Goal: Understand process/instructions: Learn how to perform a task or action

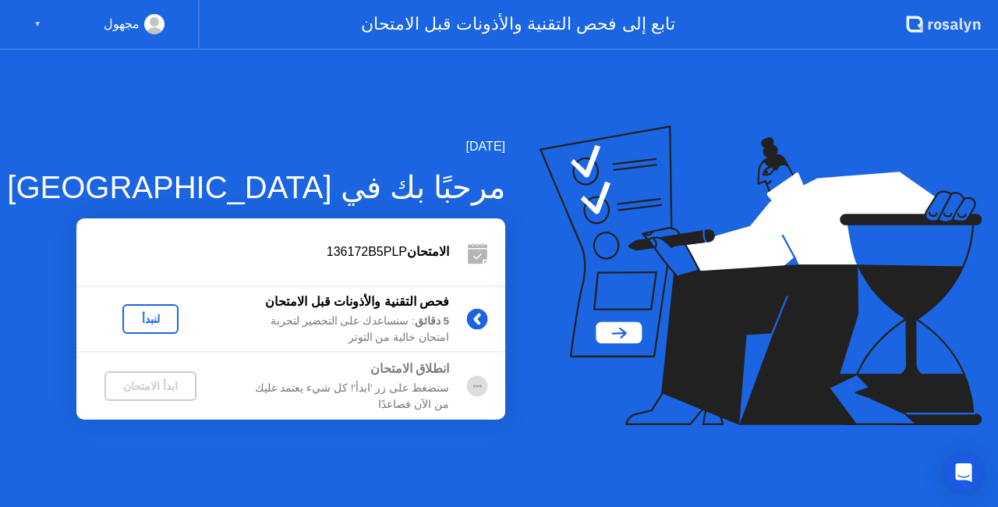
click at [137, 320] on div "لنبدأ" at bounding box center [151, 319] width 44 height 12
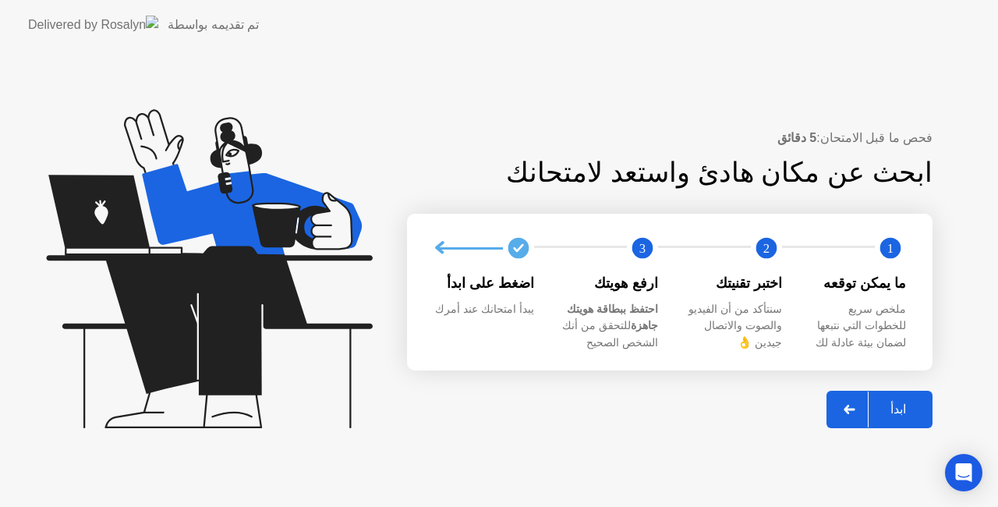
click at [853, 408] on icon at bounding box center [849, 409] width 11 height 9
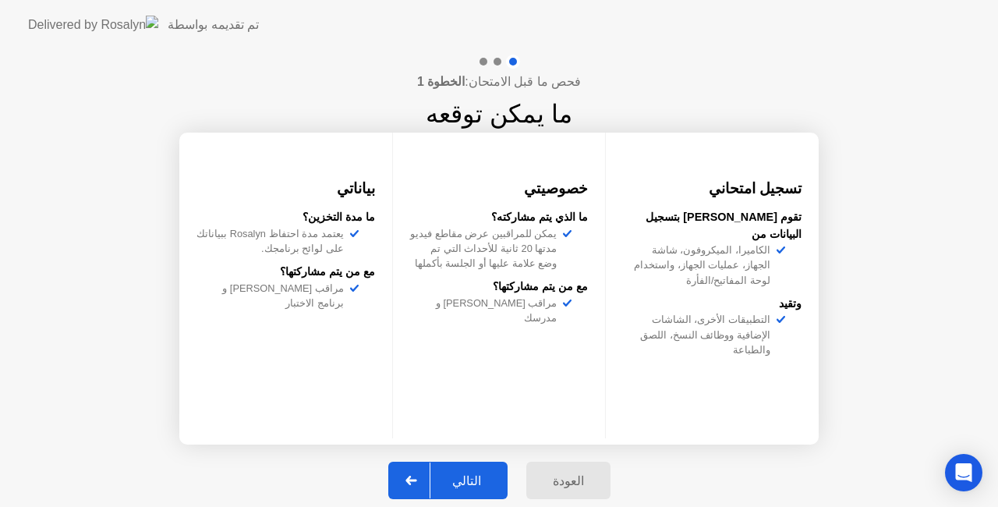
click at [490, 490] on button "التالي" at bounding box center [447, 480] width 119 height 37
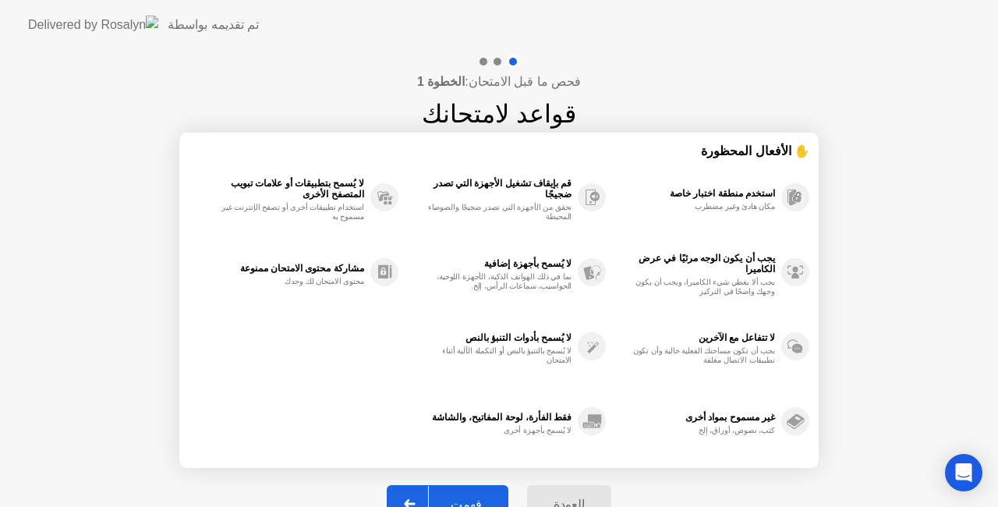
click at [490, 490] on button "فهمت" at bounding box center [448, 503] width 122 height 37
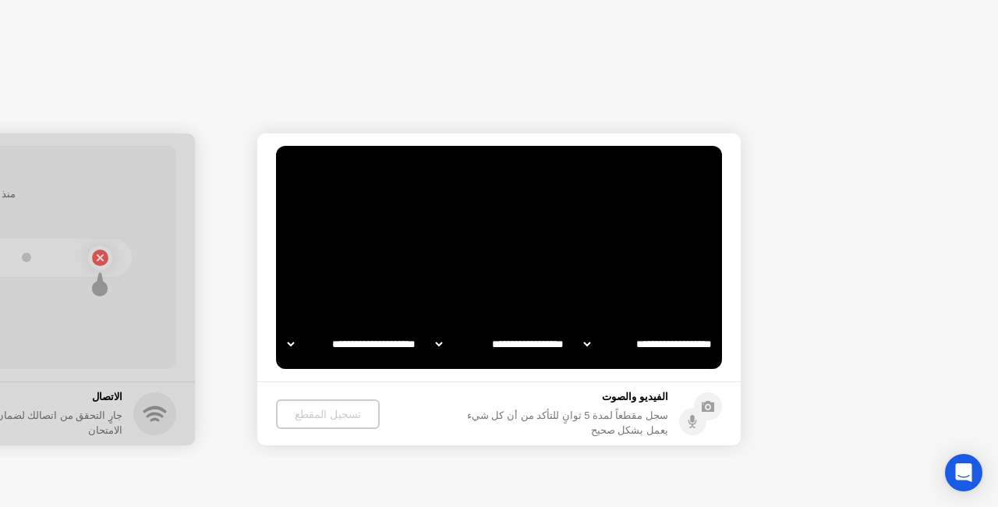
select select "**********"
select select "*******"
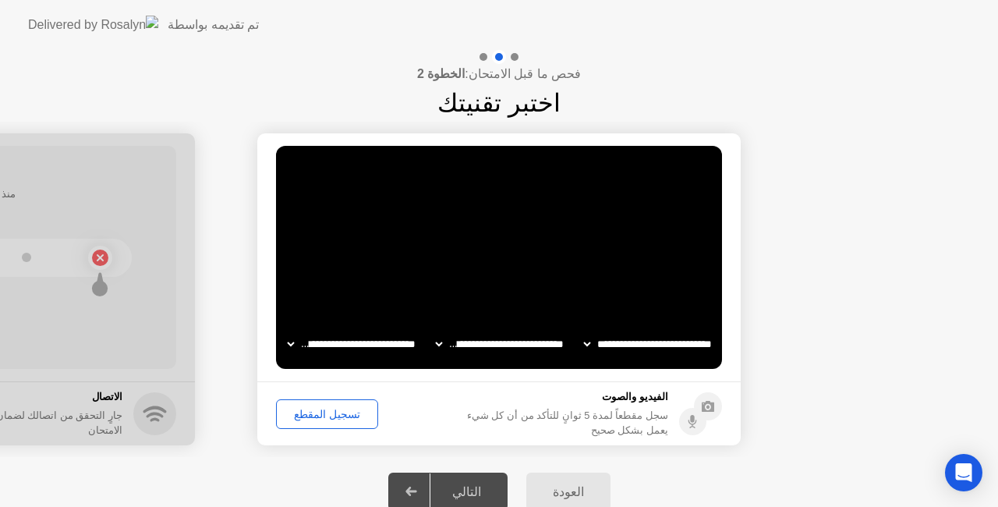
click at [468, 489] on div "التالي" at bounding box center [467, 491] width 73 height 15
click at [338, 403] on button "تسجيل المقطع" at bounding box center [327, 414] width 102 height 30
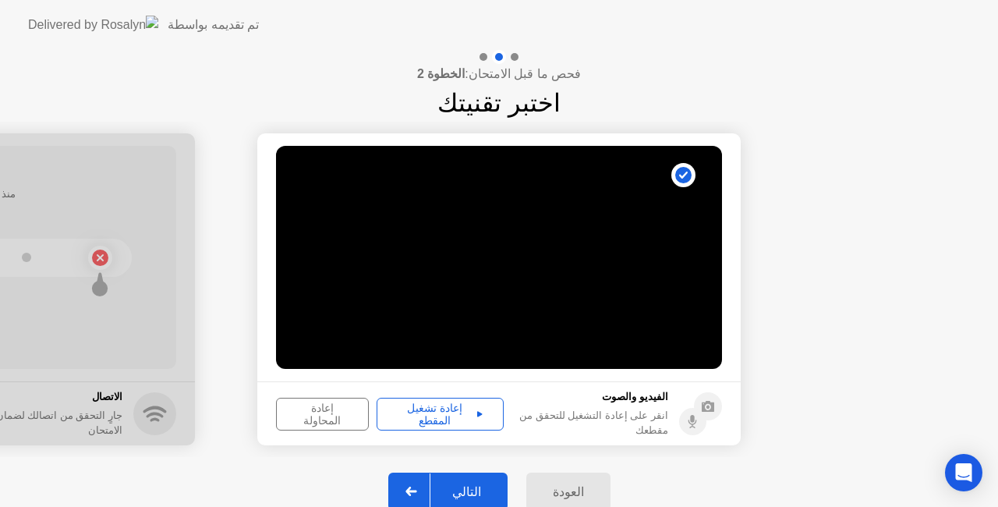
click at [463, 410] on div "إعادة تشغيل المقطع" at bounding box center [440, 414] width 116 height 25
click at [451, 488] on div "التالي" at bounding box center [467, 491] width 73 height 15
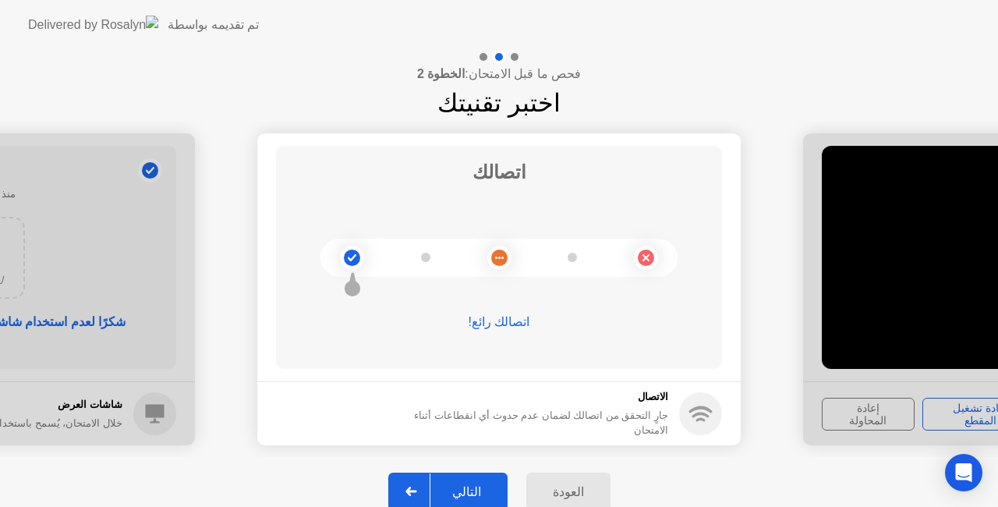
click at [451, 488] on div "التالي" at bounding box center [467, 491] width 73 height 15
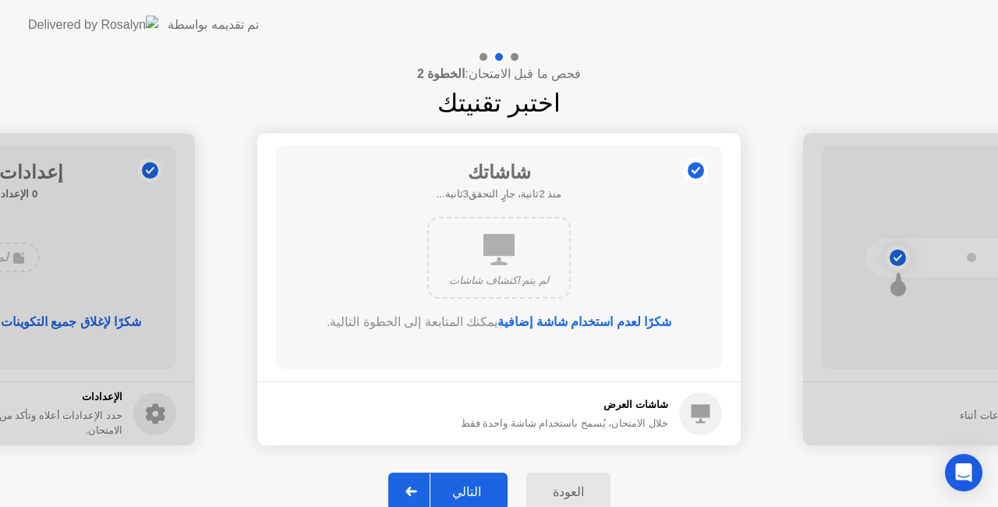
click at [451, 488] on div "التالي" at bounding box center [467, 491] width 73 height 15
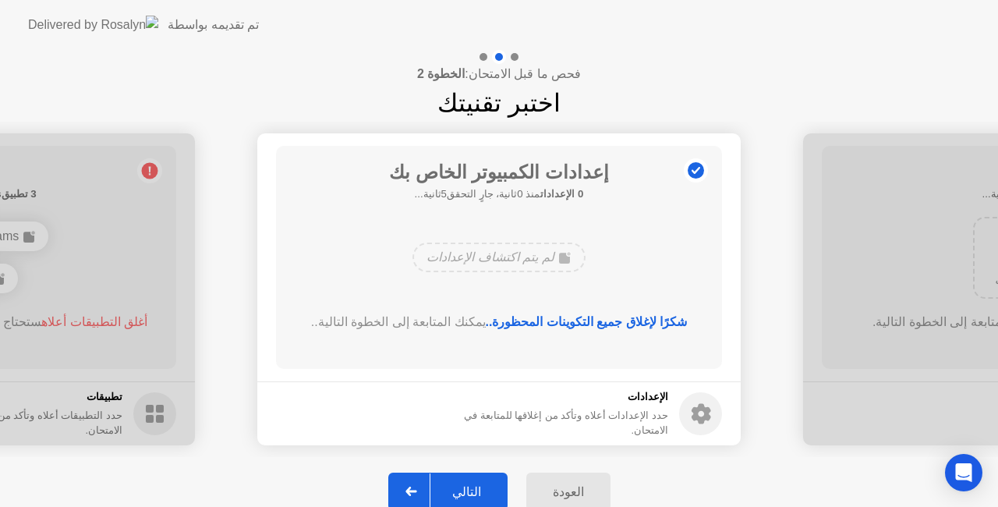
click at [451, 488] on div "التالي" at bounding box center [467, 491] width 73 height 15
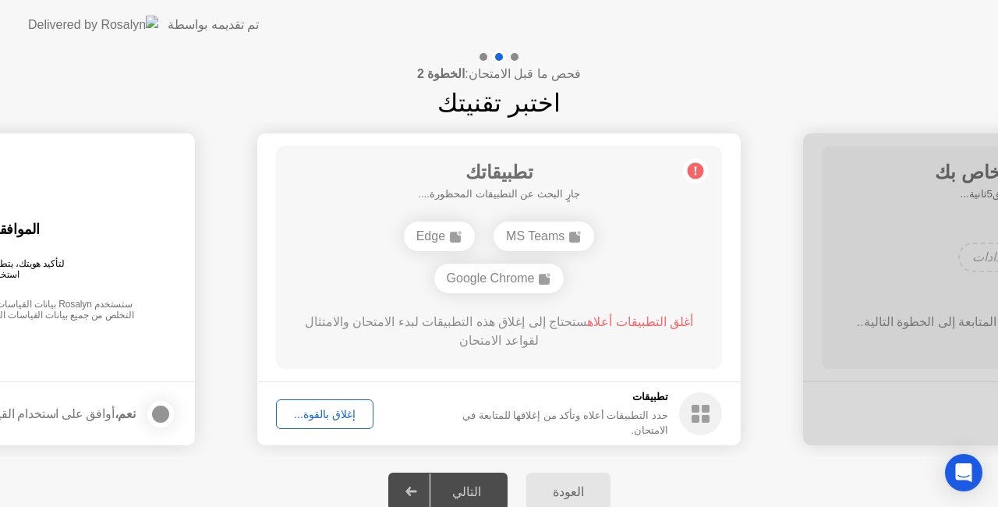
click at [652, 319] on span "أغلق التطبيقات أعلاه" at bounding box center [640, 321] width 106 height 13
